Goal: Task Accomplishment & Management: Manage account settings

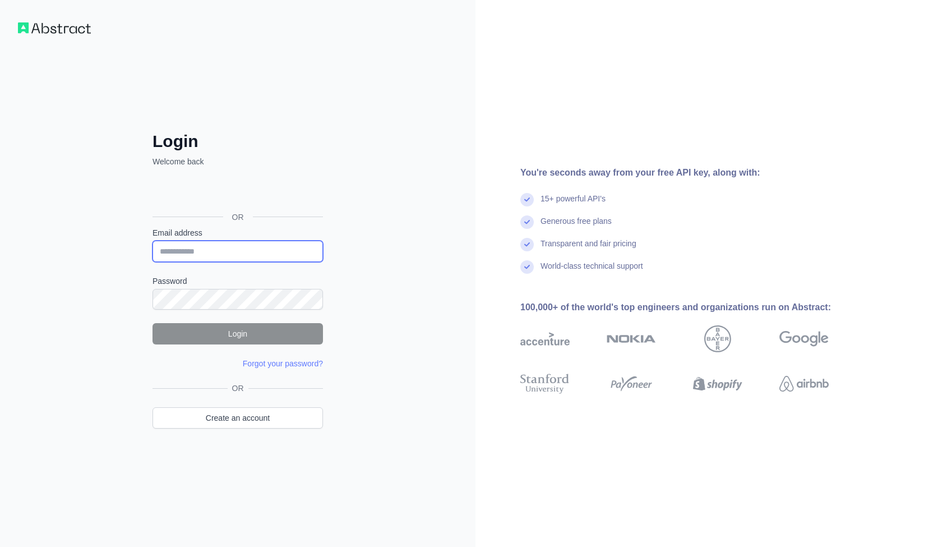
click at [203, 256] on input "Email address" at bounding box center [237, 250] width 170 height 21
click at [224, 247] on input "Email address" at bounding box center [237, 250] width 170 height 21
type input "**********"
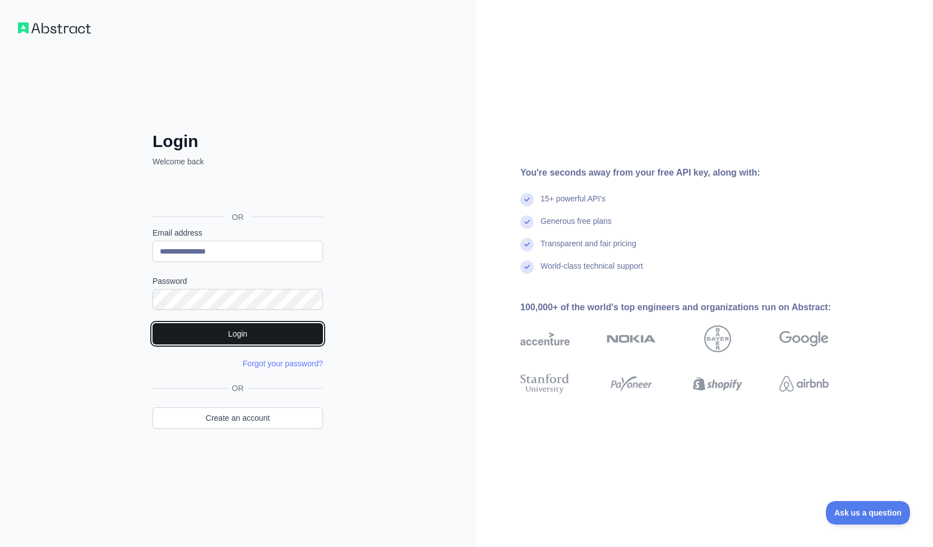
click at [246, 329] on button "Login" at bounding box center [237, 333] width 170 height 21
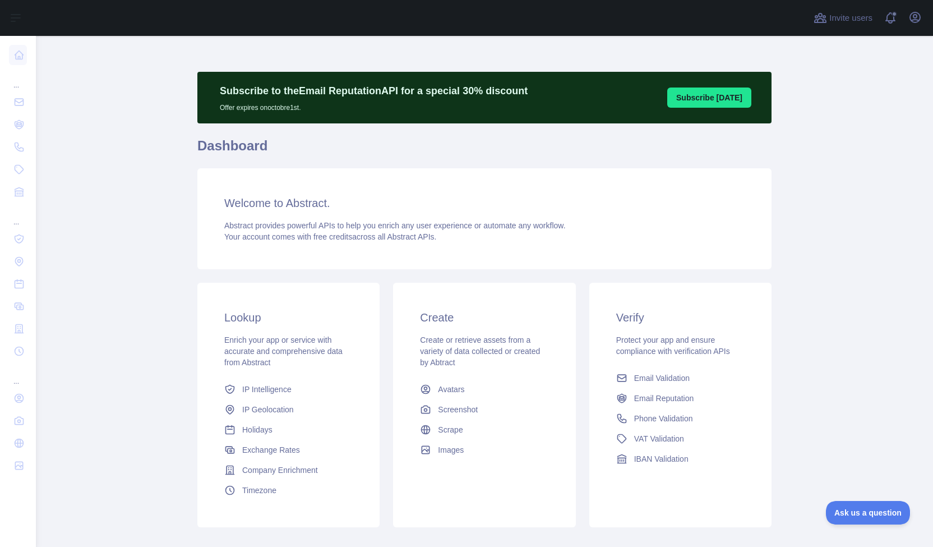
scroll to position [63, 0]
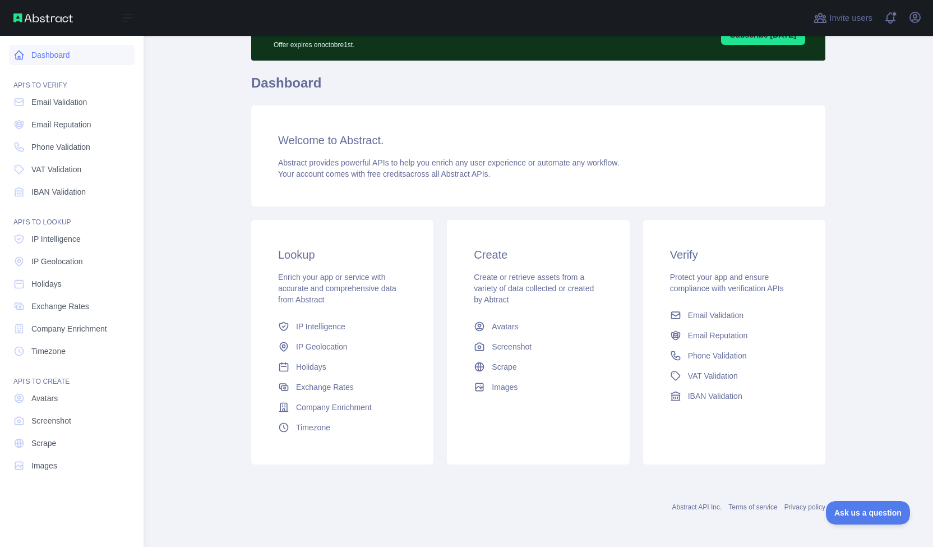
click at [56, 52] on link "Dashboard" at bounding box center [72, 55] width 126 height 20
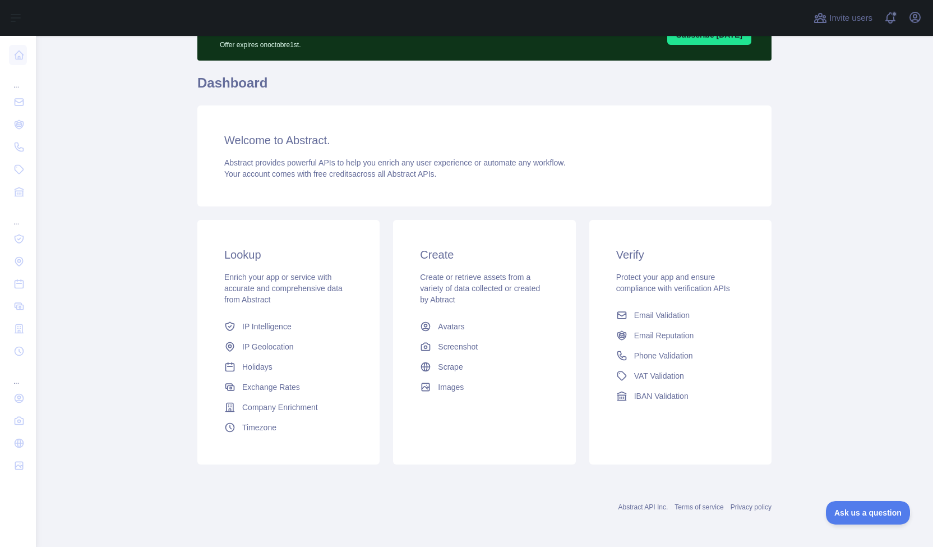
scroll to position [0, 0]
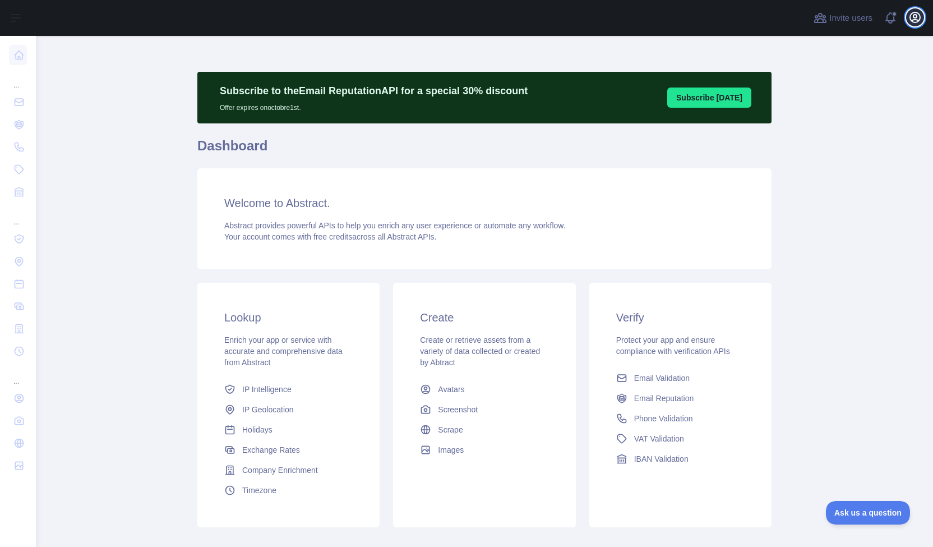
click at [916, 22] on icon "button" at bounding box center [915, 17] width 10 height 10
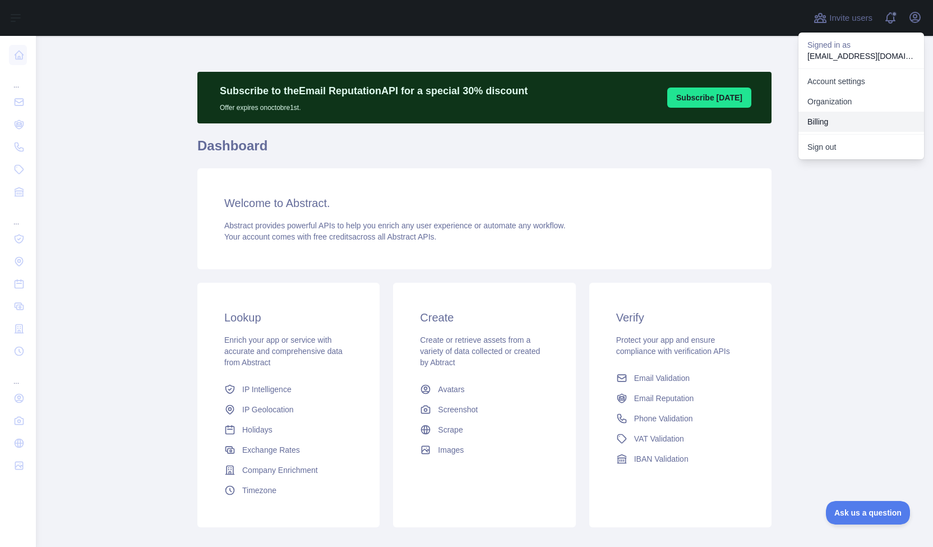
click at [826, 123] on button "Billing" at bounding box center [861, 122] width 126 height 20
